Goal: Task Accomplishment & Management: Manage account settings

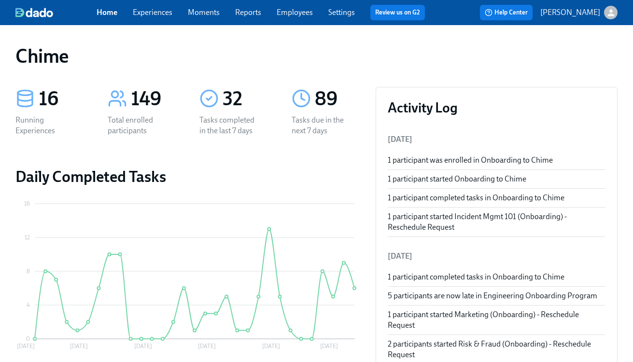
click at [170, 12] on link "Experiences" at bounding box center [153, 12] width 40 height 9
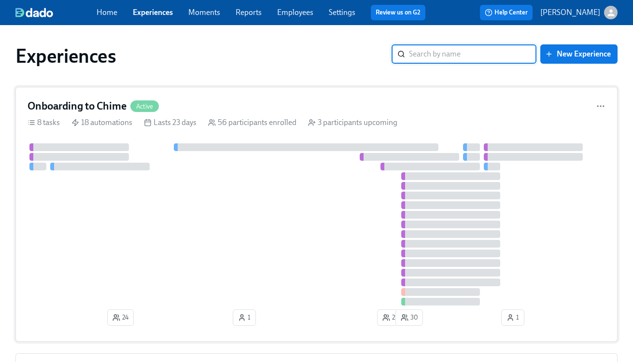
click at [184, 111] on div "Onboarding to Chime Active" at bounding box center [317, 106] width 578 height 14
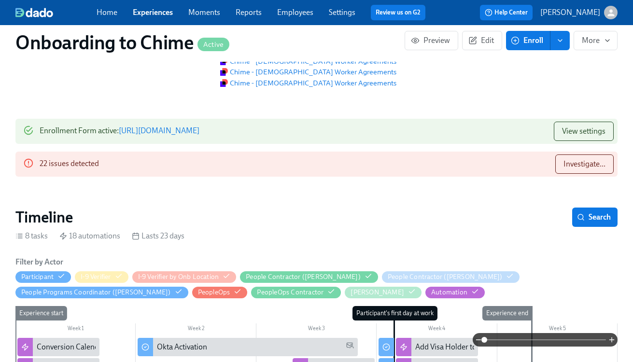
scroll to position [89, 0]
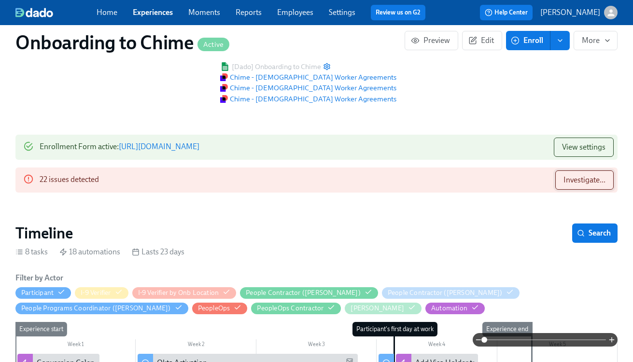
click at [575, 182] on span "Investigate..." at bounding box center [584, 180] width 42 height 10
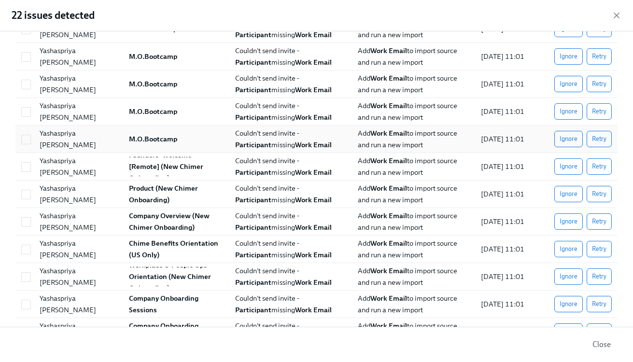
scroll to position [177, 0]
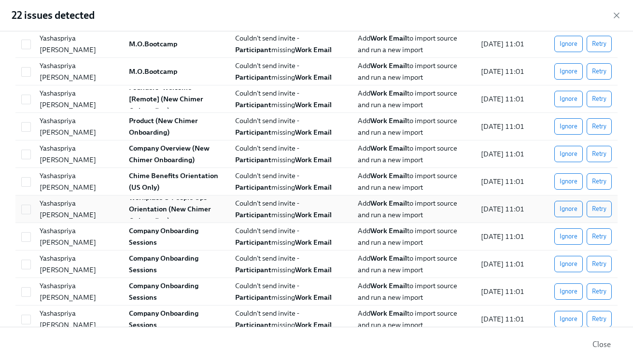
click at [85, 211] on div "Yashaspriya [PERSON_NAME]" at bounding box center [78, 208] width 85 height 23
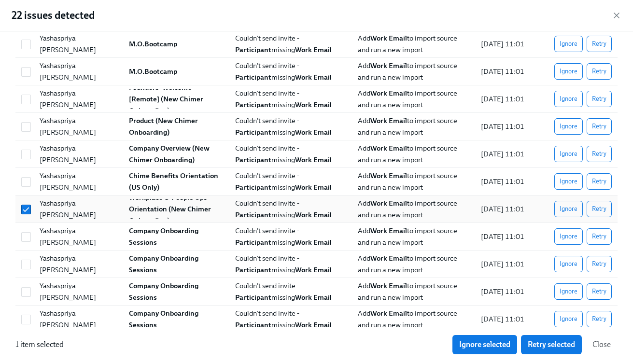
click at [85, 211] on div "Yashaspriya [PERSON_NAME]" at bounding box center [78, 208] width 85 height 23
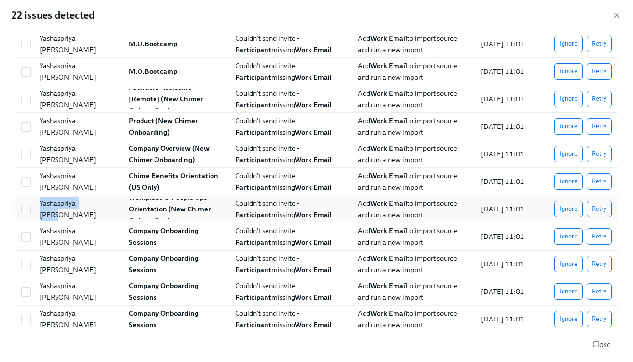
copy div "Yashaspriya [PERSON_NAME]"
drag, startPoint x: 100, startPoint y: 211, endPoint x: 41, endPoint y: 211, distance: 59.4
click at [41, 211] on div "Yashaspriya [PERSON_NAME]" at bounding box center [76, 208] width 89 height 19
checkbox input "true"
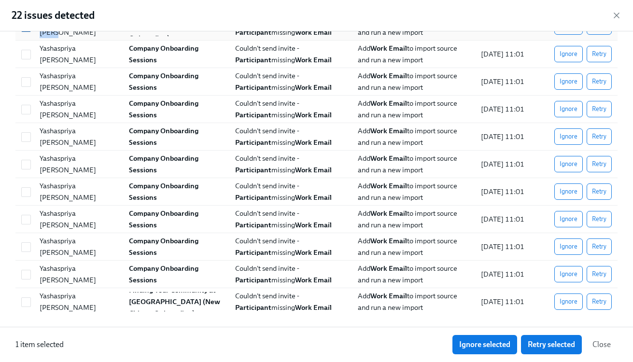
scroll to position [0, 0]
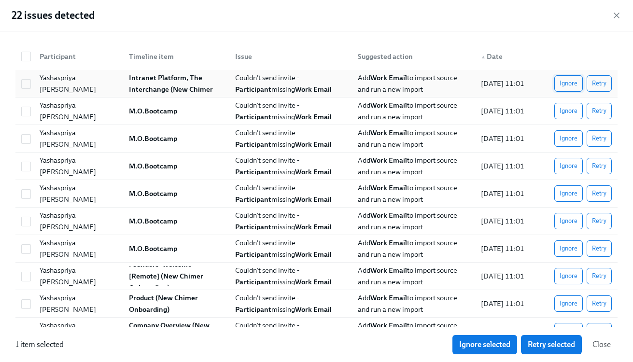
click at [571, 83] on span "Ignore" at bounding box center [568, 84] width 18 height 10
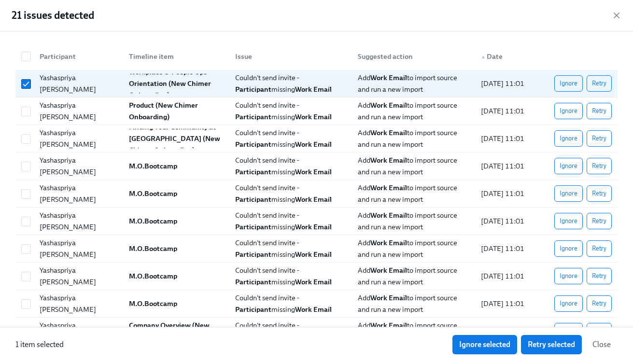
click at [571, 105] on button "Ignore" at bounding box center [568, 111] width 28 height 16
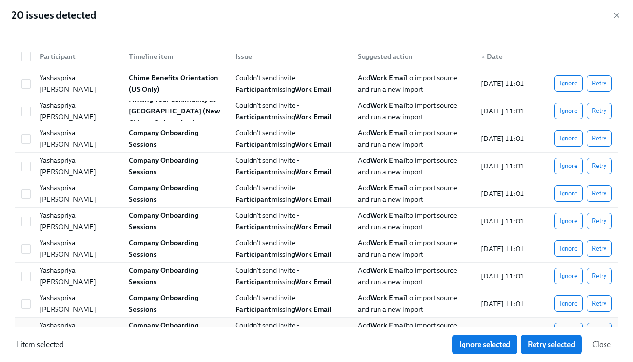
scroll to position [0, 2899]
click at [26, 81] on input "checkbox" at bounding box center [26, 84] width 9 height 9
checkbox input "true"
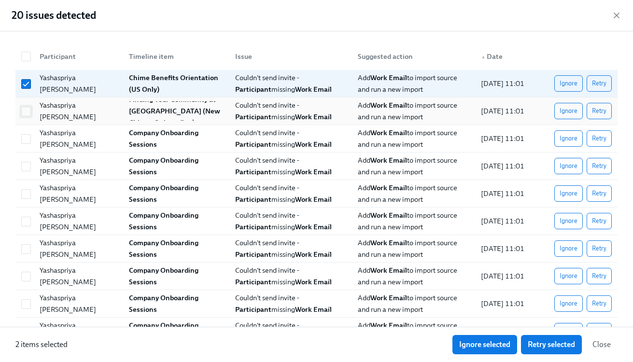
click at [26, 116] on span at bounding box center [26, 112] width 10 height 10
checkbox input "true"
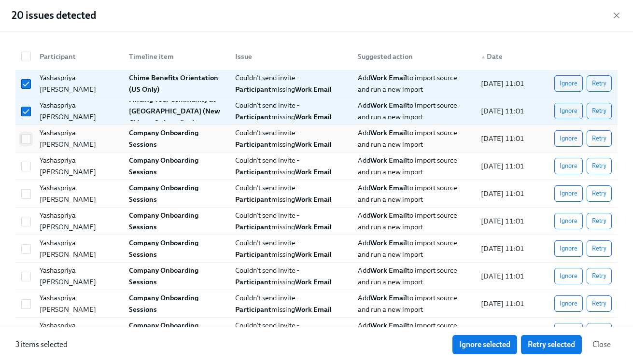
click at [26, 141] on input "checkbox" at bounding box center [26, 139] width 9 height 9
checkbox input "true"
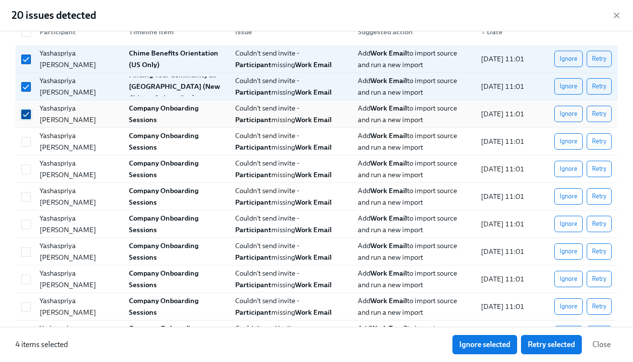
scroll to position [28, 0]
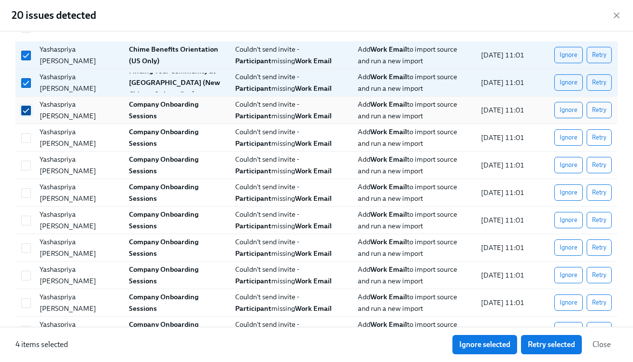
click at [26, 141] on input "checkbox" at bounding box center [26, 138] width 9 height 9
checkbox input "true"
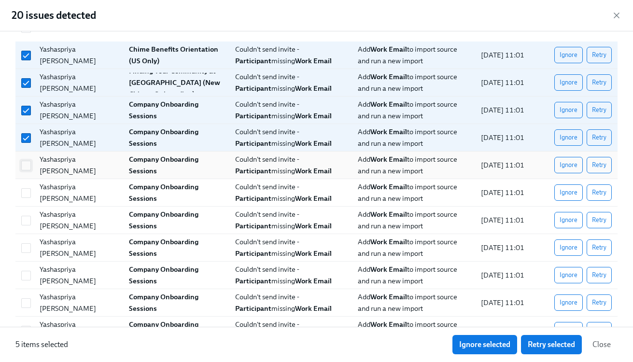
click at [26, 163] on input "checkbox" at bounding box center [26, 165] width 9 height 9
checkbox input "true"
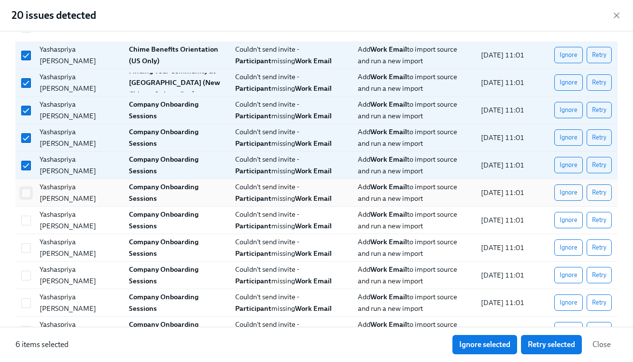
click at [28, 190] on input "checkbox" at bounding box center [26, 193] width 9 height 9
checkbox input "true"
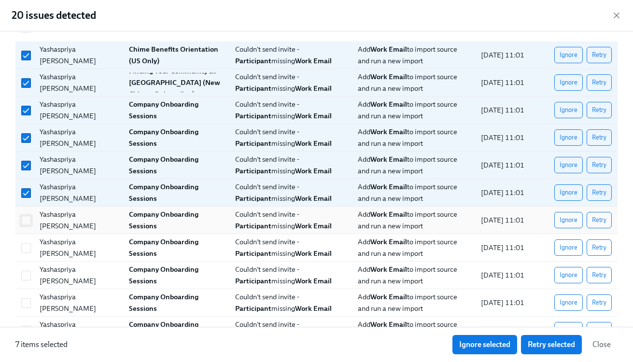
click at [28, 221] on input "checkbox" at bounding box center [26, 220] width 9 height 9
checkbox input "true"
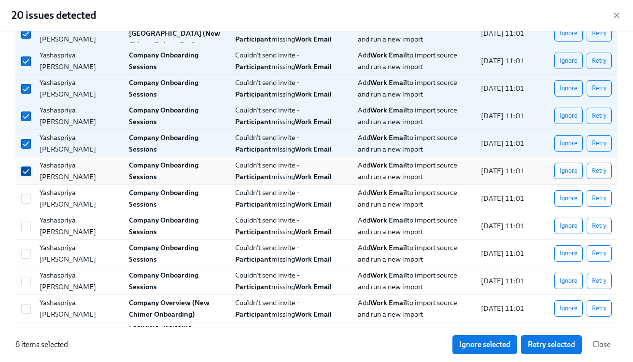
scroll to position [78, 0]
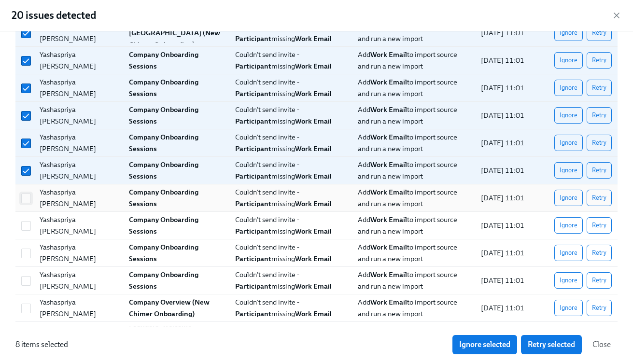
click at [26, 195] on input "checkbox" at bounding box center [26, 198] width 9 height 9
checkbox input "true"
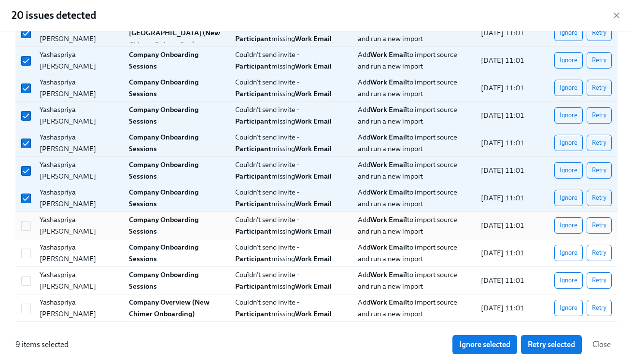
click at [26, 232] on div at bounding box center [24, 225] width 14 height 19
checkbox input "true"
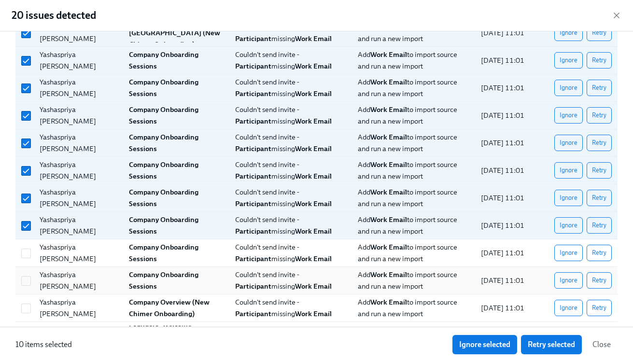
click at [26, 267] on div "Yashaspriya [PERSON_NAME] Company Onboarding Sessions Couldn't send invite - Pa…" at bounding box center [316, 281] width 602 height 28
checkbox input "true"
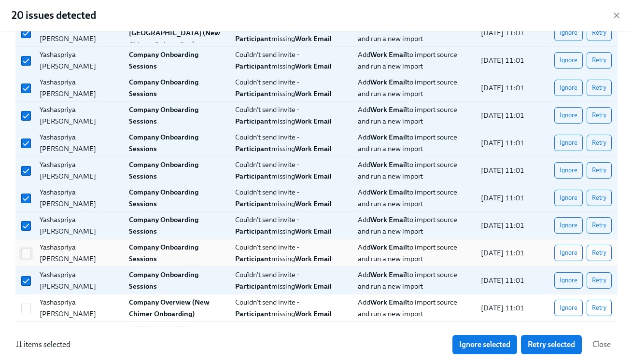
click at [26, 255] on input "checkbox" at bounding box center [26, 253] width 9 height 9
checkbox input "true"
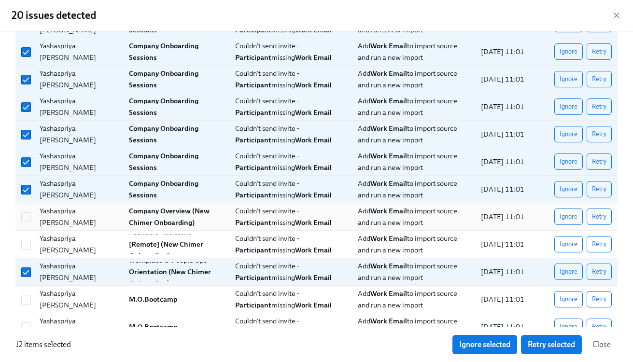
scroll to position [305, 0]
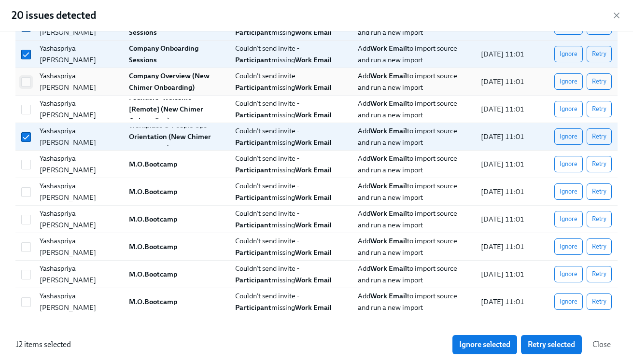
click at [30, 78] on span at bounding box center [26, 82] width 10 height 10
checkbox input "true"
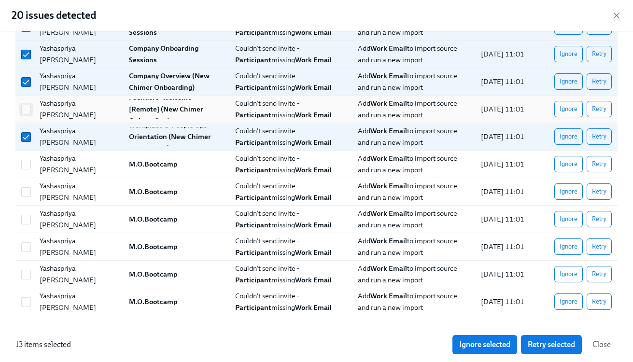
click at [27, 109] on input "checkbox" at bounding box center [26, 109] width 9 height 9
checkbox input "true"
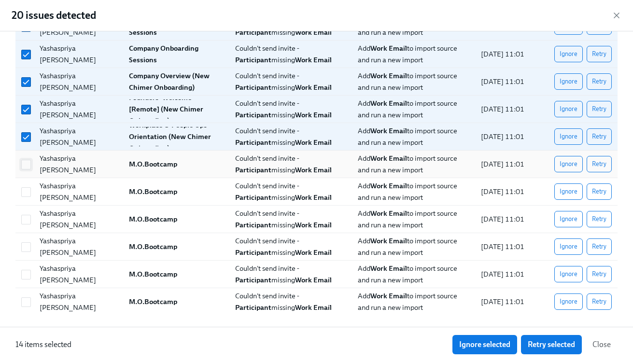
click at [24, 166] on input "checkbox" at bounding box center [26, 164] width 9 height 9
checkbox input "true"
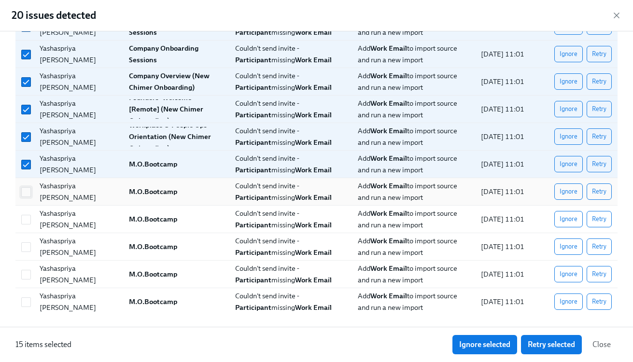
click at [26, 193] on input "checkbox" at bounding box center [26, 192] width 9 height 9
checkbox input "true"
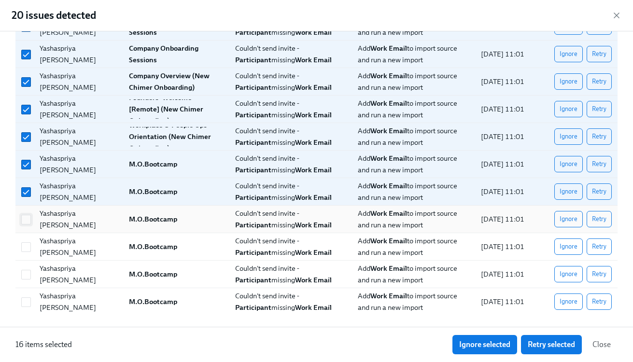
click at [28, 223] on input "checkbox" at bounding box center [26, 219] width 9 height 9
checkbox input "true"
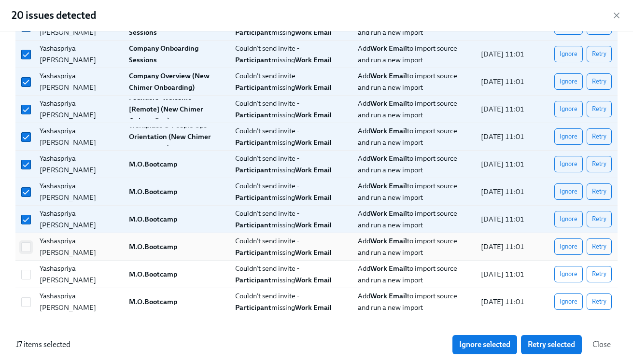
click at [28, 247] on input "checkbox" at bounding box center [26, 247] width 9 height 9
checkbox input "true"
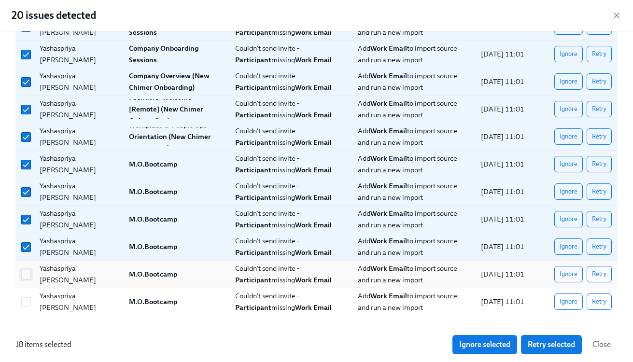
click at [28, 271] on input "checkbox" at bounding box center [26, 274] width 9 height 9
checkbox input "true"
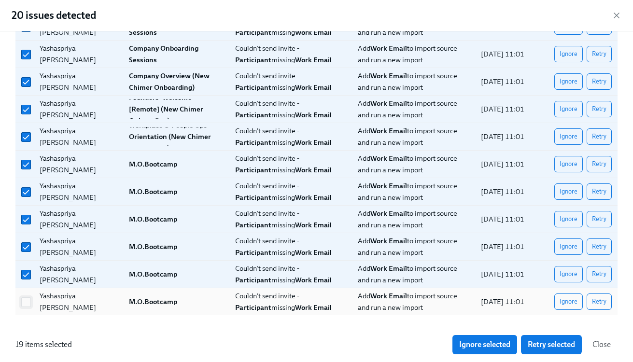
click at [27, 301] on input "checkbox" at bounding box center [26, 302] width 9 height 9
checkbox input "true"
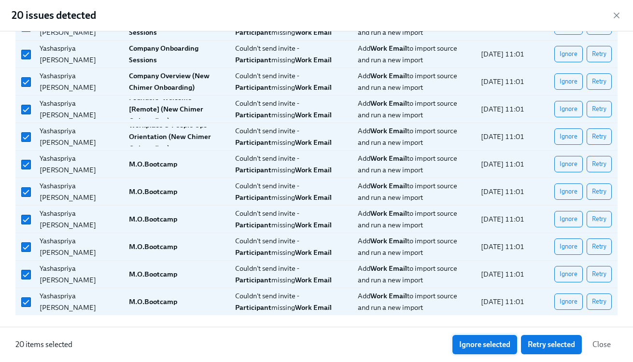
click at [475, 342] on span "Ignore selected" at bounding box center [484, 345] width 51 height 10
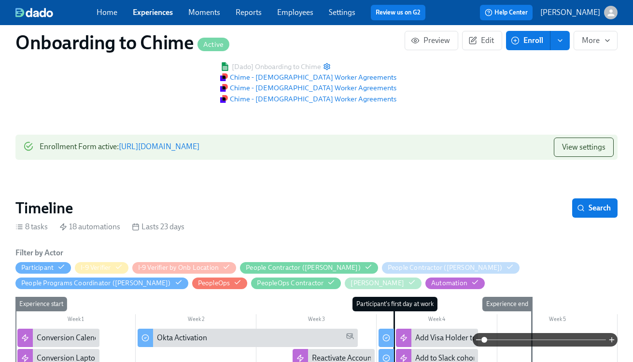
click at [292, 15] on link "Employees" at bounding box center [295, 12] width 36 height 9
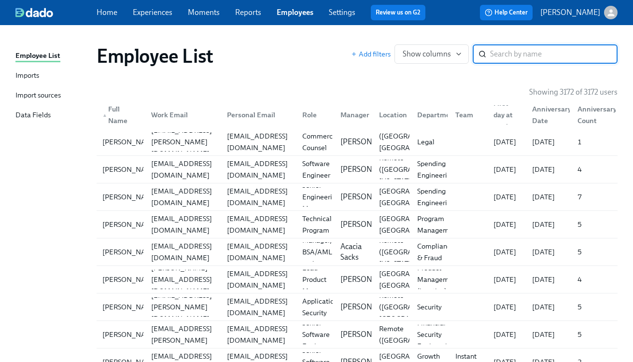
click at [508, 50] on input "search" at bounding box center [553, 53] width 127 height 19
type input "Yashaspriya [PERSON_NAME]"
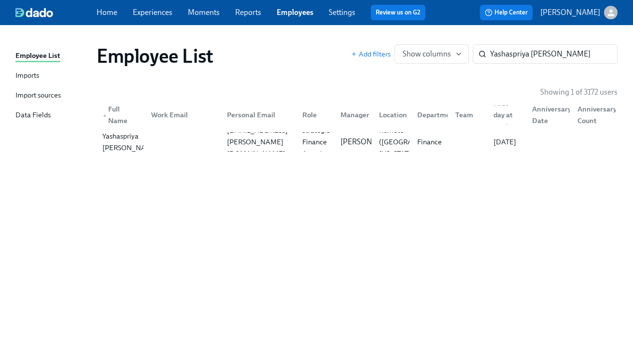
click at [185, 155] on div "Employee List Add filters Show columns Yashaspriya [PERSON_NAME] ​ Showing 1 of…" at bounding box center [316, 188] width 602 height 302
click at [196, 147] on div at bounding box center [181, 141] width 76 height 19
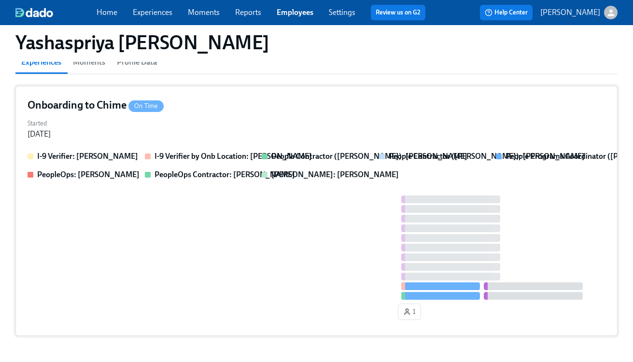
scroll to position [130, 0]
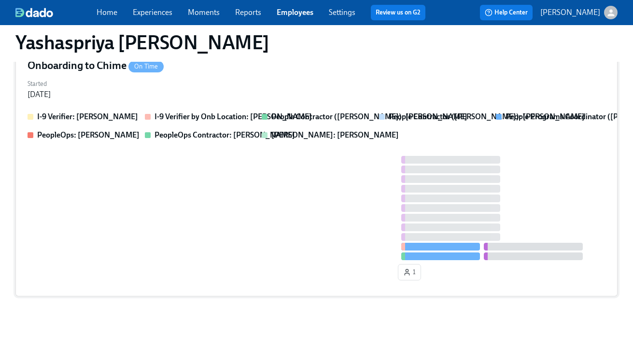
click at [196, 235] on div at bounding box center [317, 208] width 578 height 104
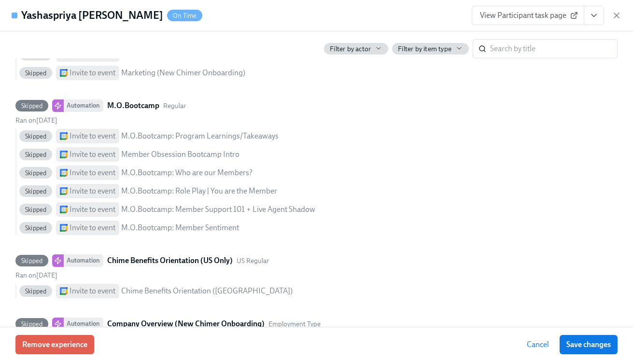
scroll to position [924, 0]
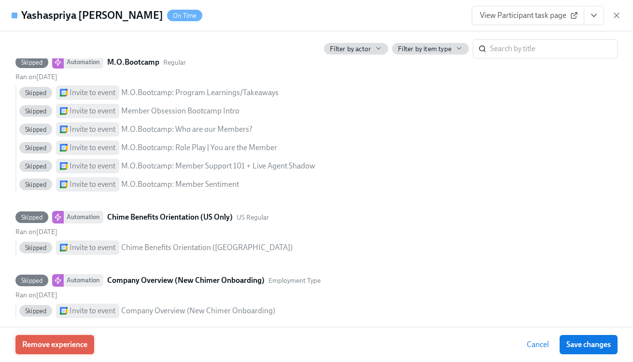
click at [71, 345] on span "Remove experience" at bounding box center [54, 345] width 65 height 10
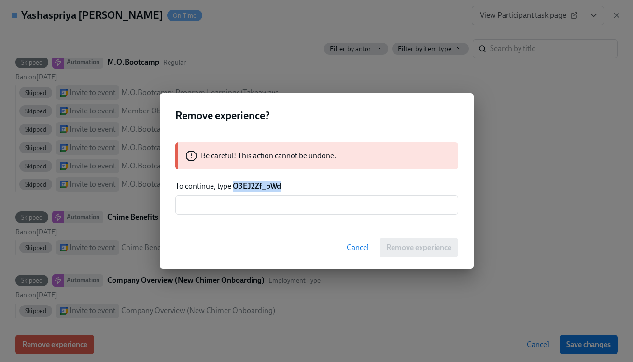
drag, startPoint x: 289, startPoint y: 186, endPoint x: 235, endPoint y: 186, distance: 54.1
click at [235, 186] on p "To continue, type O3EJ2Zf_pWd" at bounding box center [316, 186] width 283 height 11
copy strong "O3EJ2Zf_pWd"
click at [232, 208] on input "text" at bounding box center [316, 205] width 283 height 19
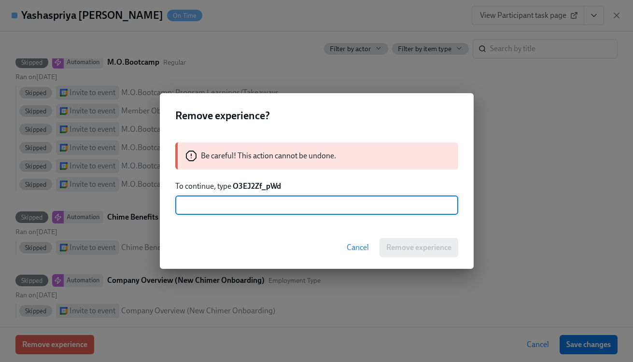
paste input "O3EJ2Zf_pWd"
type input "O3EJ2Zf_pWd"
click at [411, 251] on span "Remove experience" at bounding box center [418, 248] width 65 height 10
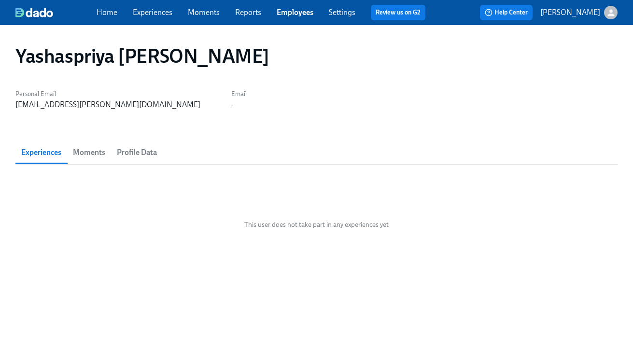
scroll to position [0, 0]
